Goal: Navigation & Orientation: Understand site structure

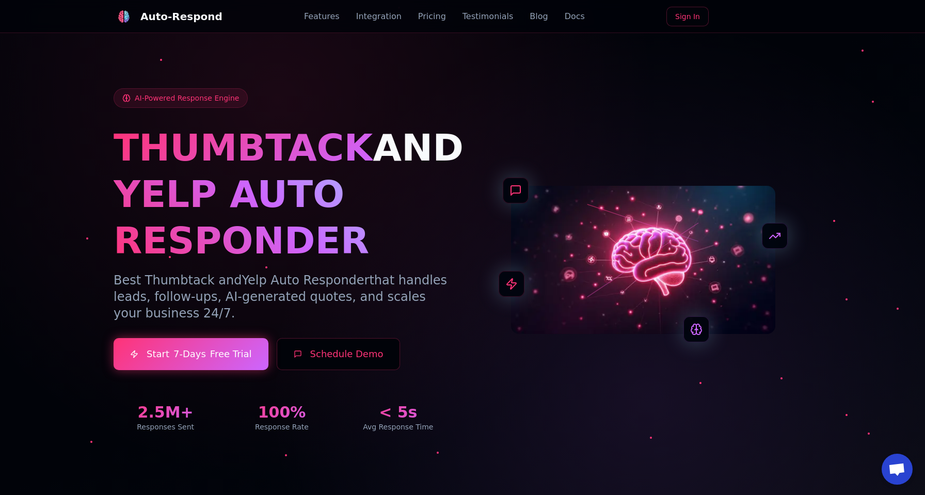
scroll to position [3, 0]
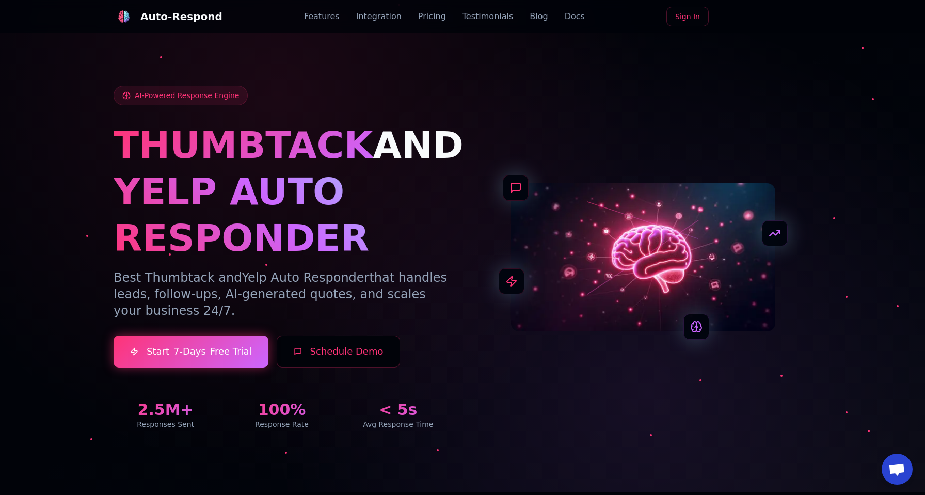
click at [428, 18] on link "Pricing" at bounding box center [432, 16] width 28 height 12
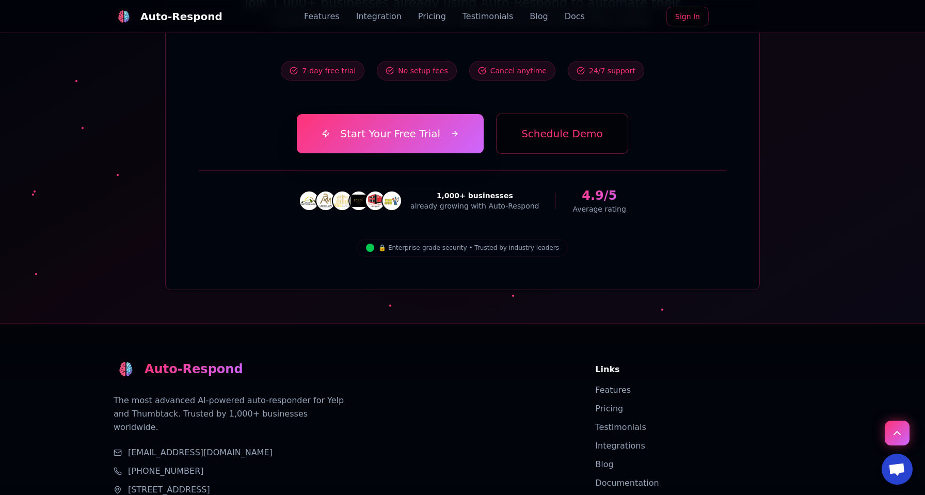
scroll to position [3636, 0]
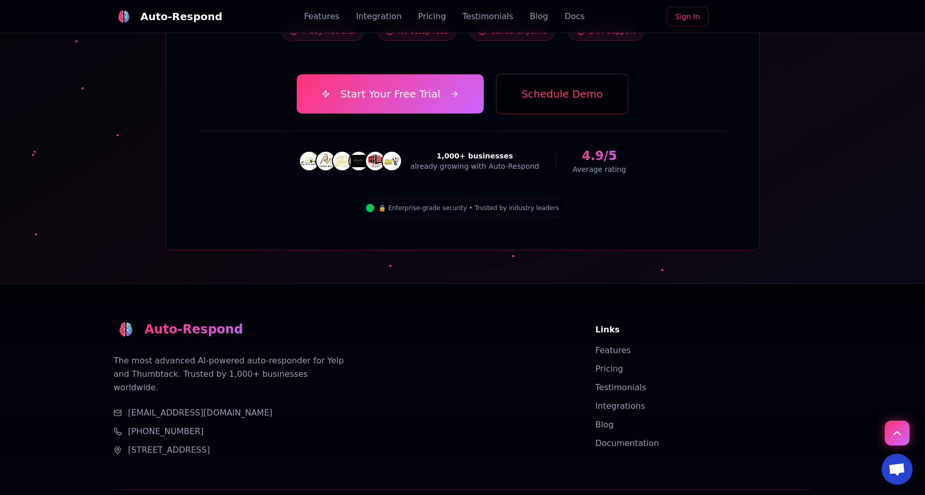
click at [606, 346] on link "Features" at bounding box center [613, 351] width 36 height 10
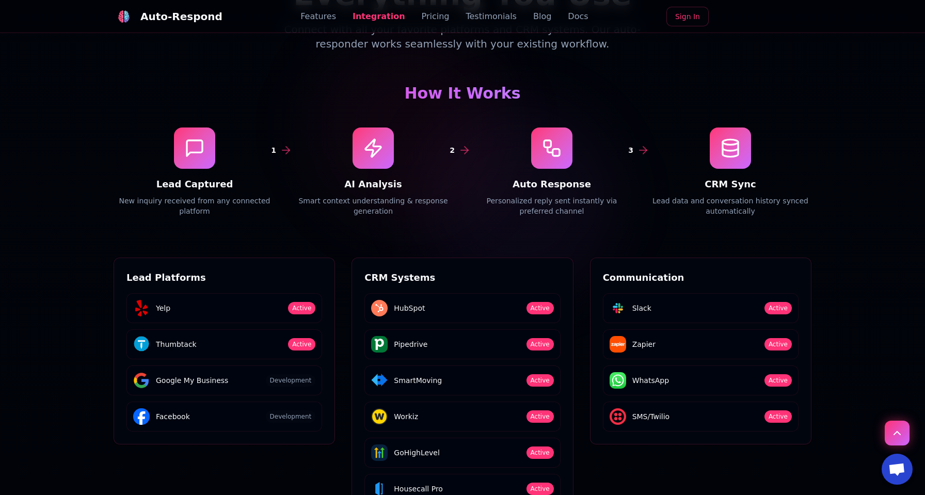
scroll to position [1526, 0]
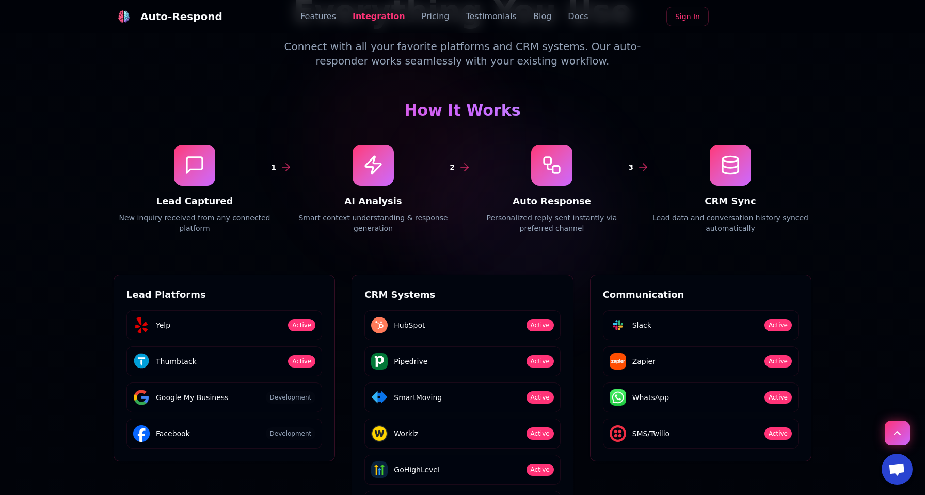
click at [533, 17] on link "Blog" at bounding box center [542, 16] width 18 height 12
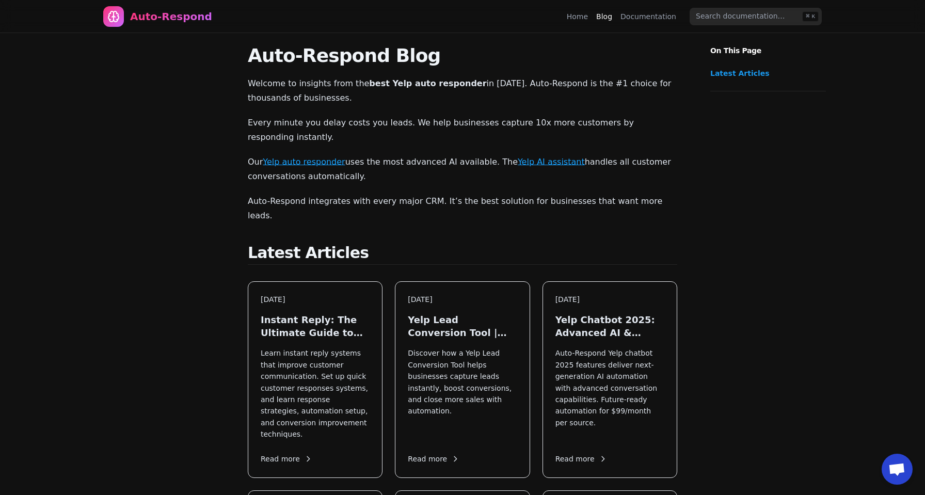
click at [588, 19] on link "Home" at bounding box center [577, 16] width 21 height 10
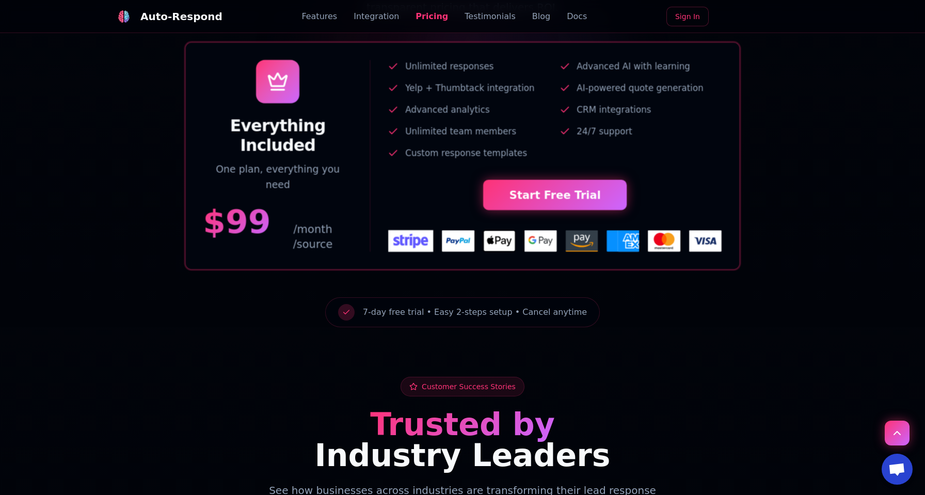
scroll to position [2232, 0]
